Goal: Transaction & Acquisition: Purchase product/service

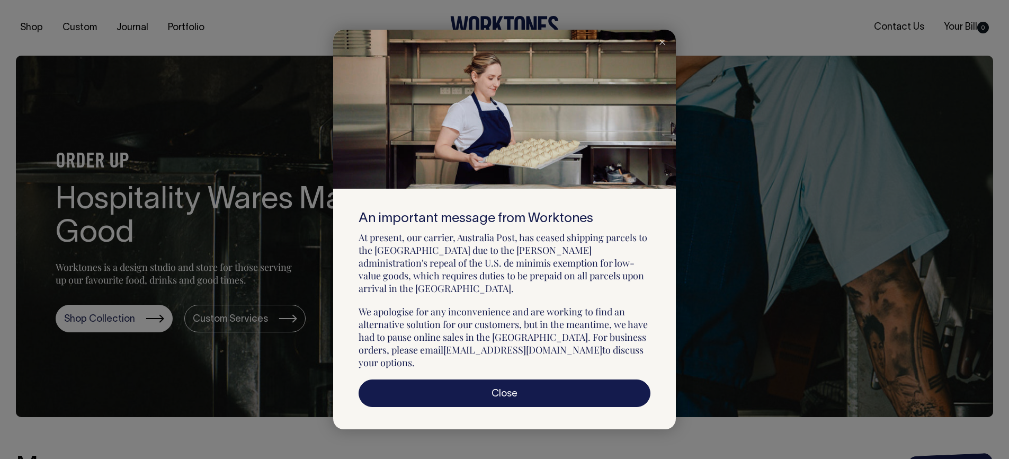
click at [665, 45] on icon at bounding box center [662, 42] width 6 height 5
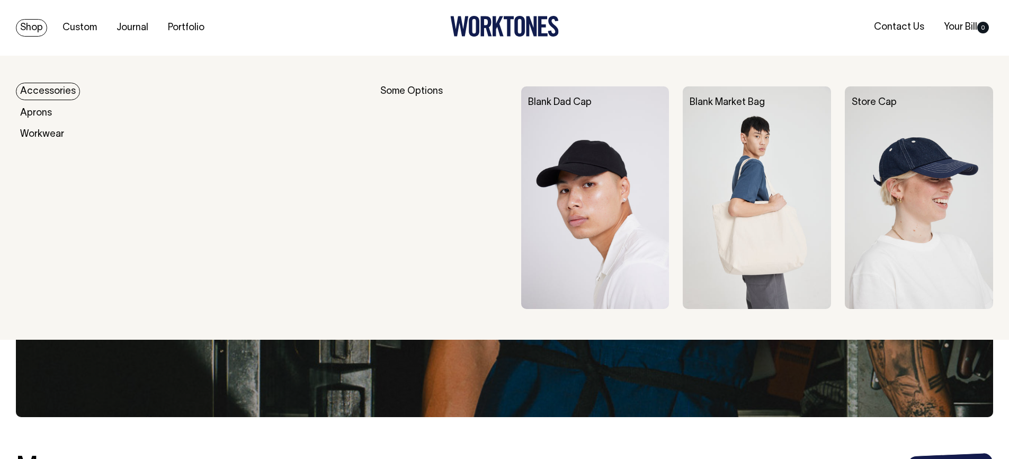
click at [39, 26] on link "Shop" at bounding box center [31, 27] width 31 height 17
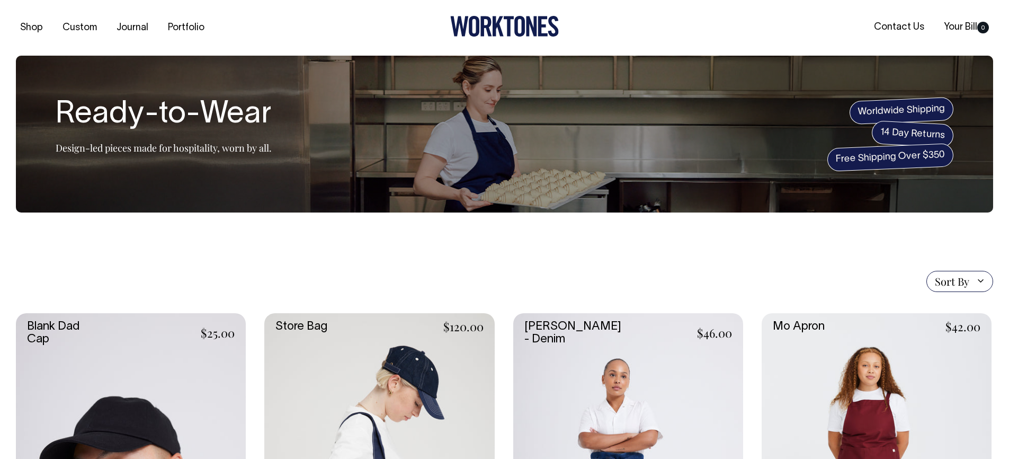
click at [953, 286] on span "Sort By" at bounding box center [952, 281] width 34 height 13
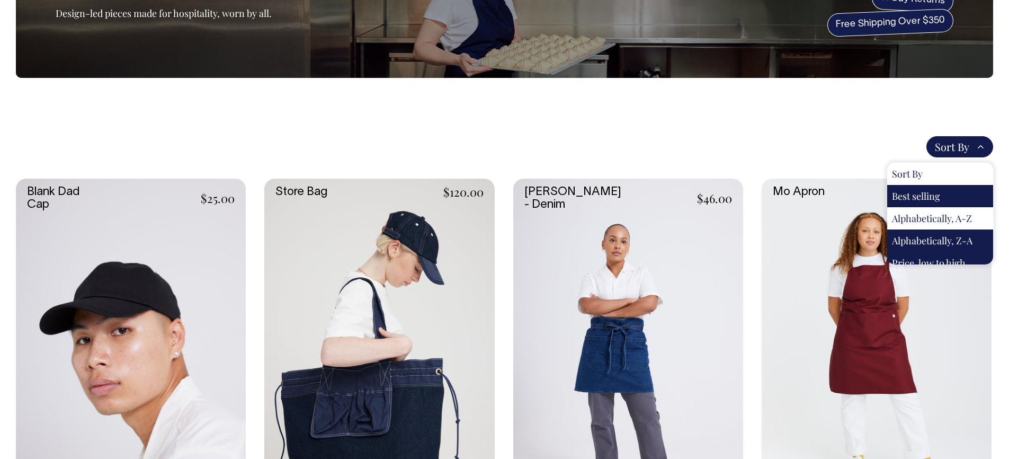
scroll to position [9, 0]
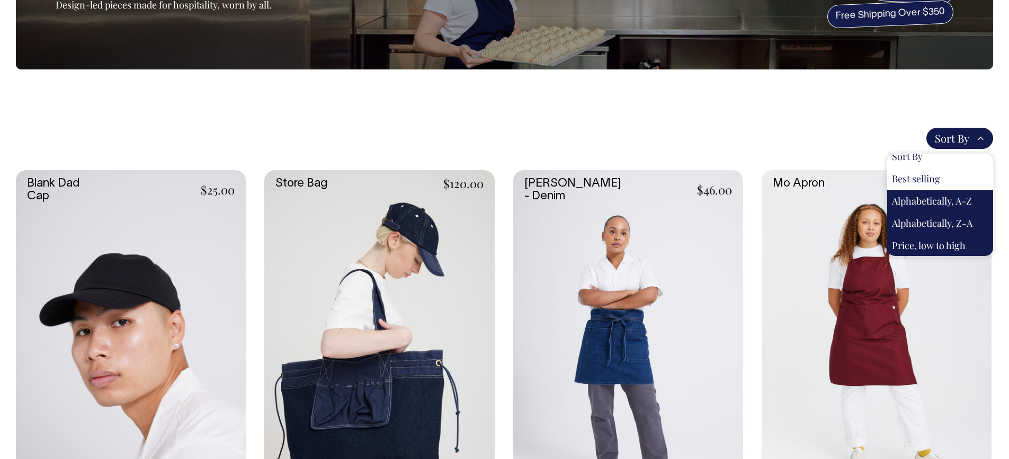
click at [922, 169] on div "Best selling" at bounding box center [940, 178] width 106 height 22
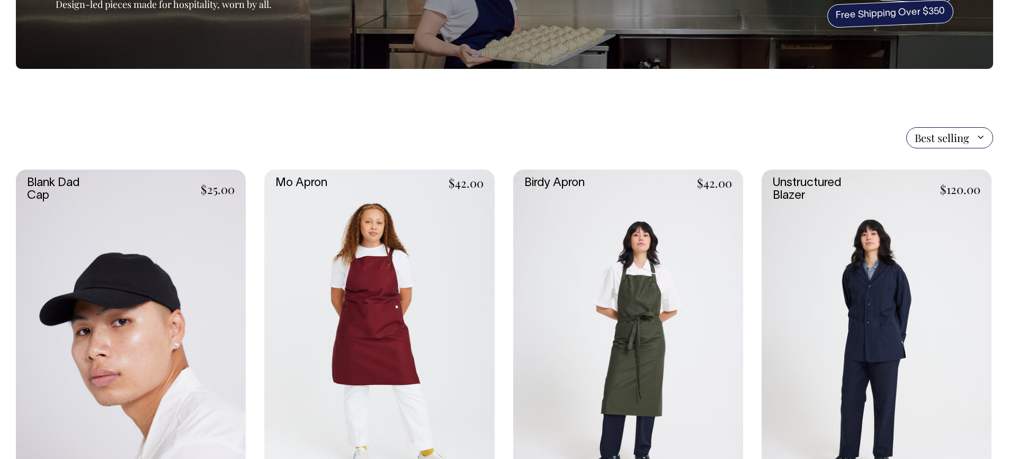
click at [644, 303] on link at bounding box center [628, 341] width 230 height 345
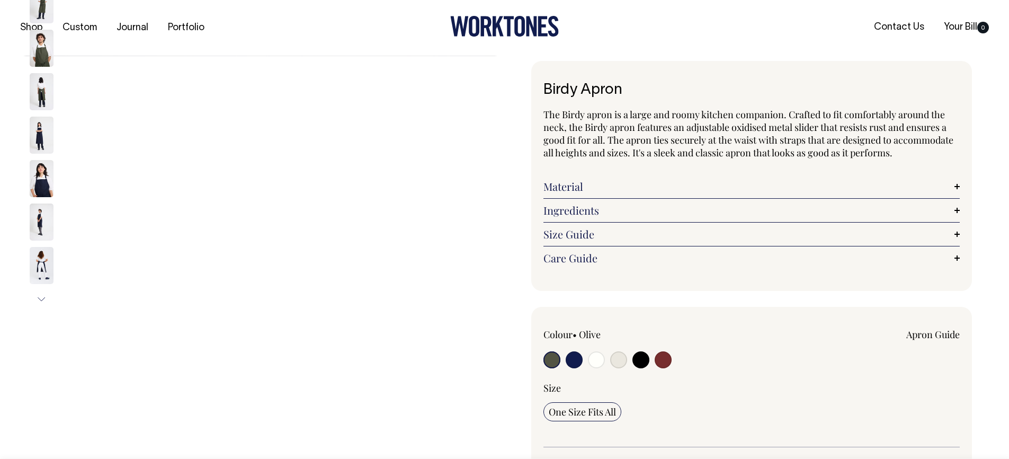
click at [595, 362] on input "radio" at bounding box center [596, 359] width 17 height 17
radio input "true"
select select "Off-White"
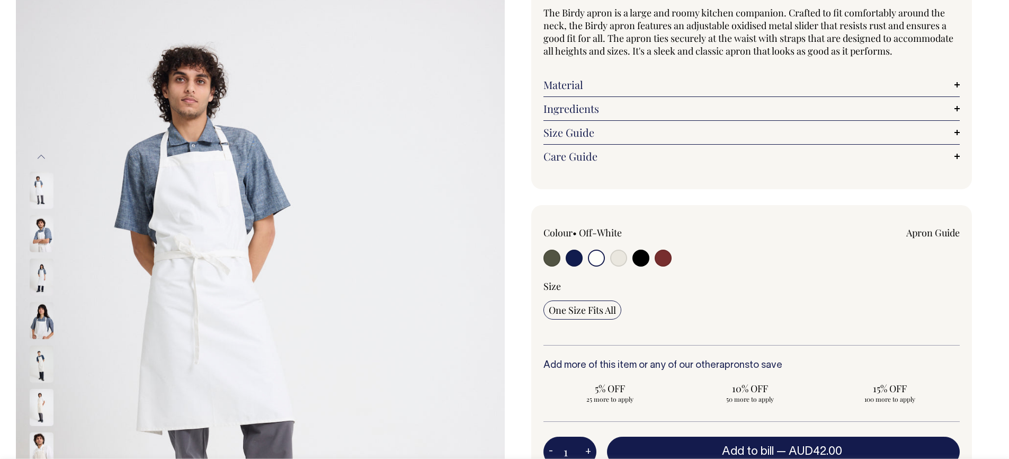
scroll to position [102, 0]
click at [605, 309] on span "One Size Fits All" at bounding box center [582, 309] width 67 height 13
click at [605, 309] on input "One Size Fits All" at bounding box center [582, 309] width 78 height 19
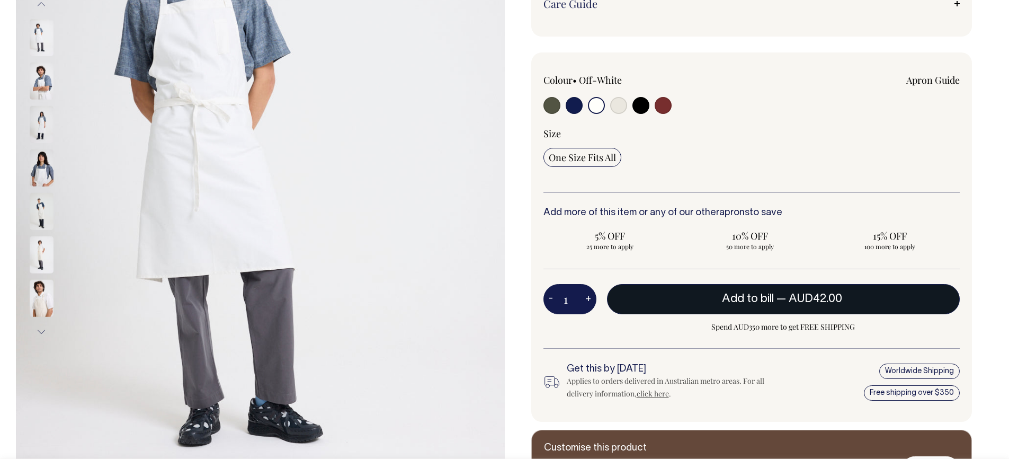
scroll to position [255, 0]
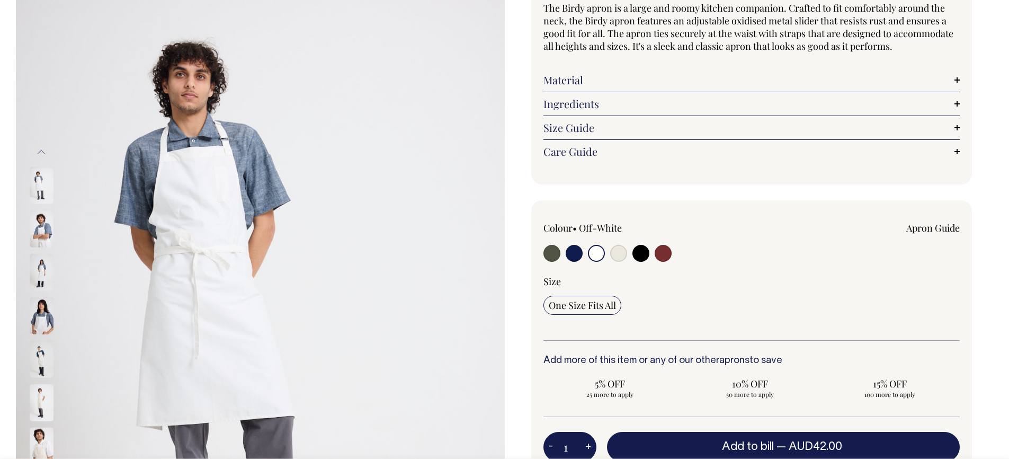
click at [716, 79] on link "Material" at bounding box center [751, 80] width 417 height 13
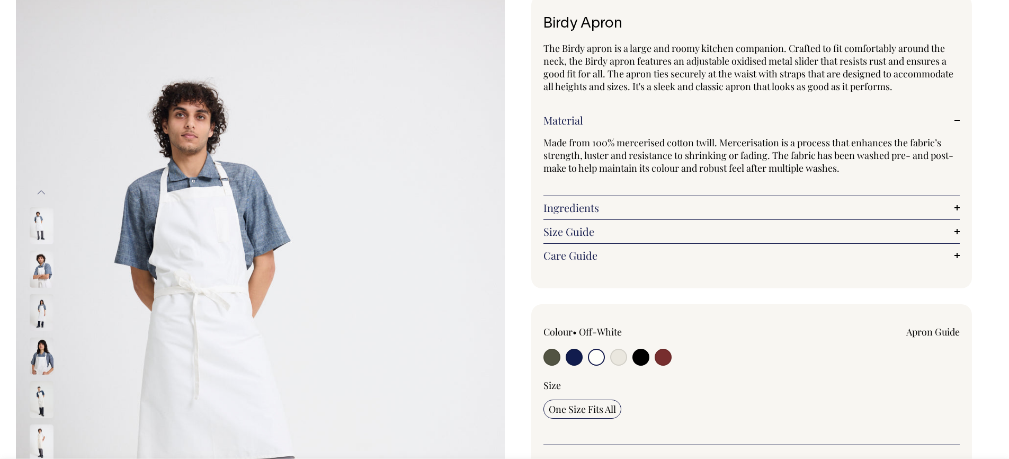
scroll to position [72, 0]
